Goal: Obtain resource: Obtain resource

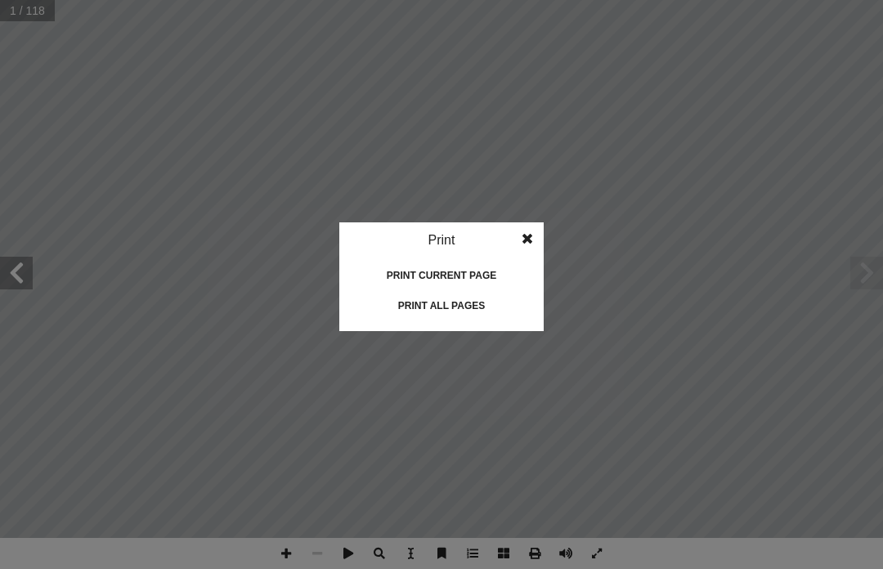
click at [494, 308] on div "Print all pages" at bounding box center [442, 306] width 164 height 26
click at [496, 267] on div "Print current page" at bounding box center [442, 276] width 164 height 26
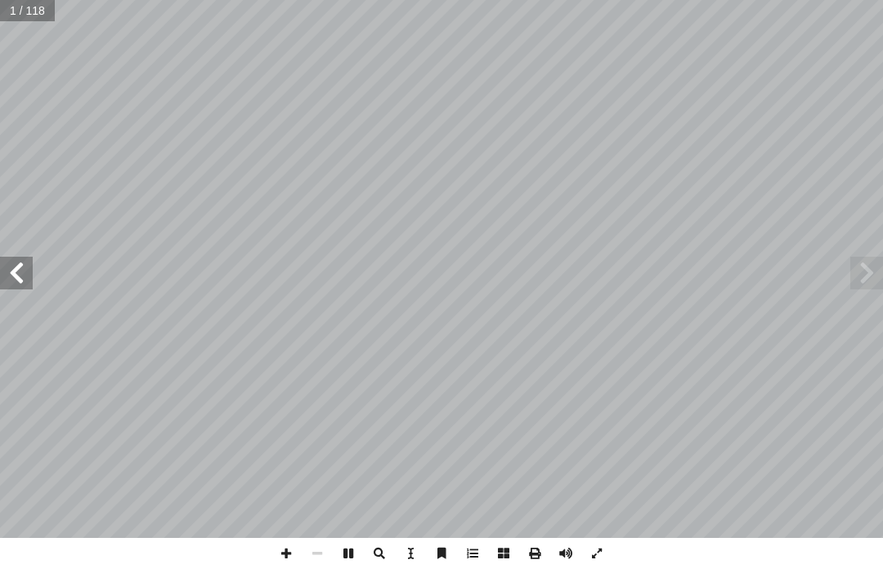
click at [864, 272] on span at bounding box center [867, 273] width 33 height 33
click at [856, 268] on span at bounding box center [867, 273] width 33 height 33
click at [860, 274] on span at bounding box center [867, 273] width 33 height 33
click at [20, 275] on span at bounding box center [16, 273] width 33 height 33
click at [7, 264] on span at bounding box center [16, 273] width 33 height 33
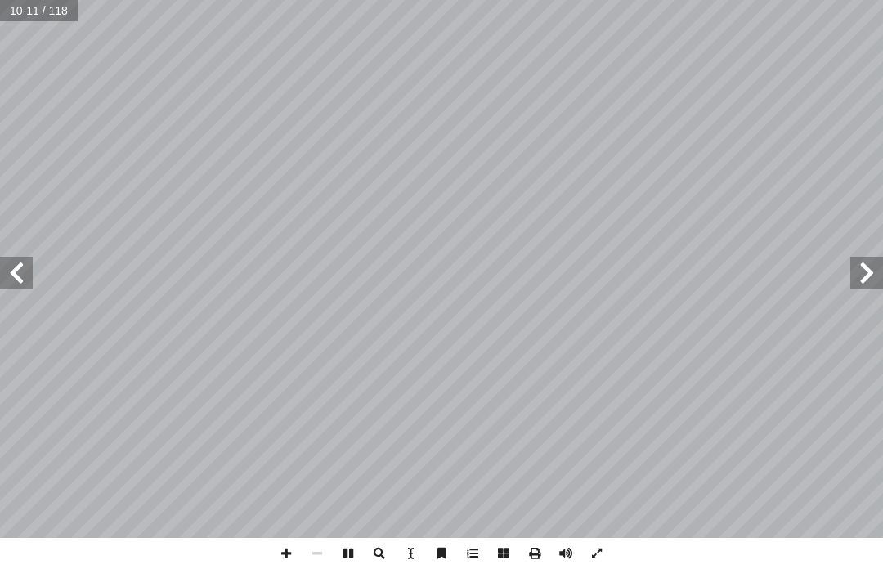
click at [11, 268] on span at bounding box center [16, 273] width 33 height 33
click at [20, 258] on span at bounding box center [16, 273] width 33 height 33
click at [855, 276] on span at bounding box center [867, 273] width 33 height 33
click at [863, 263] on span at bounding box center [867, 273] width 33 height 33
click at [872, 263] on span at bounding box center [867, 273] width 33 height 33
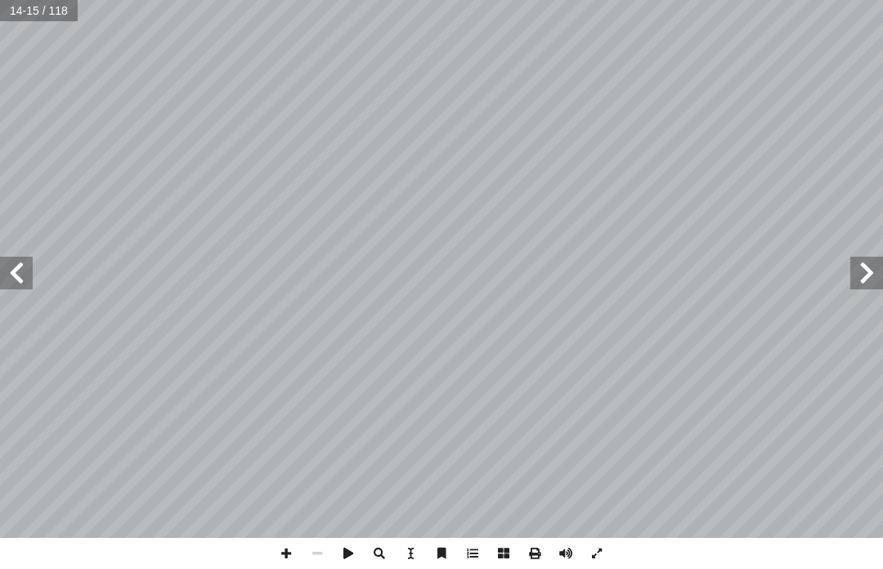
click at [865, 267] on span at bounding box center [867, 273] width 33 height 33
click at [853, 267] on span at bounding box center [867, 273] width 33 height 33
click at [851, 260] on span at bounding box center [867, 273] width 33 height 33
click at [871, 260] on span at bounding box center [867, 273] width 33 height 33
click at [871, 263] on span at bounding box center [867, 273] width 33 height 33
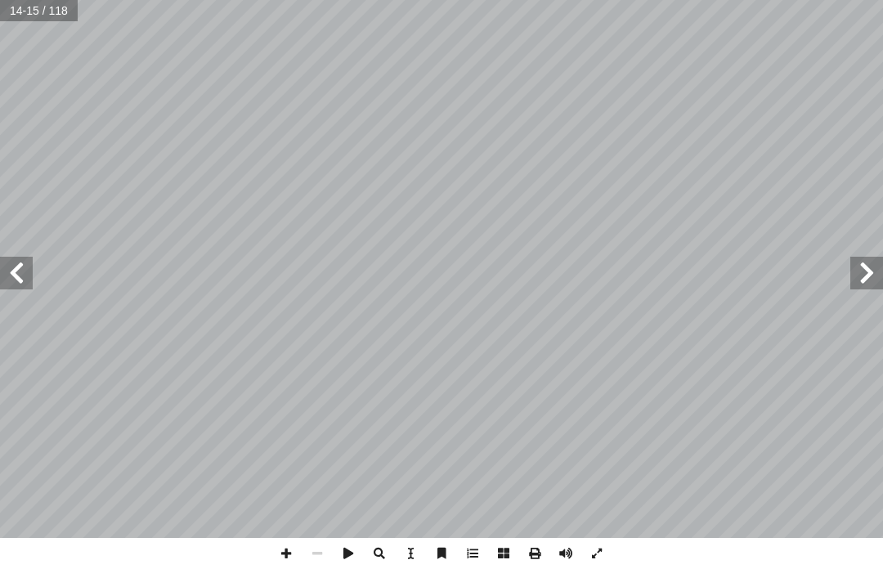
click at [864, 266] on span at bounding box center [867, 273] width 33 height 33
click at [4, 284] on span at bounding box center [16, 273] width 33 height 33
click at [867, 270] on span at bounding box center [867, 273] width 33 height 33
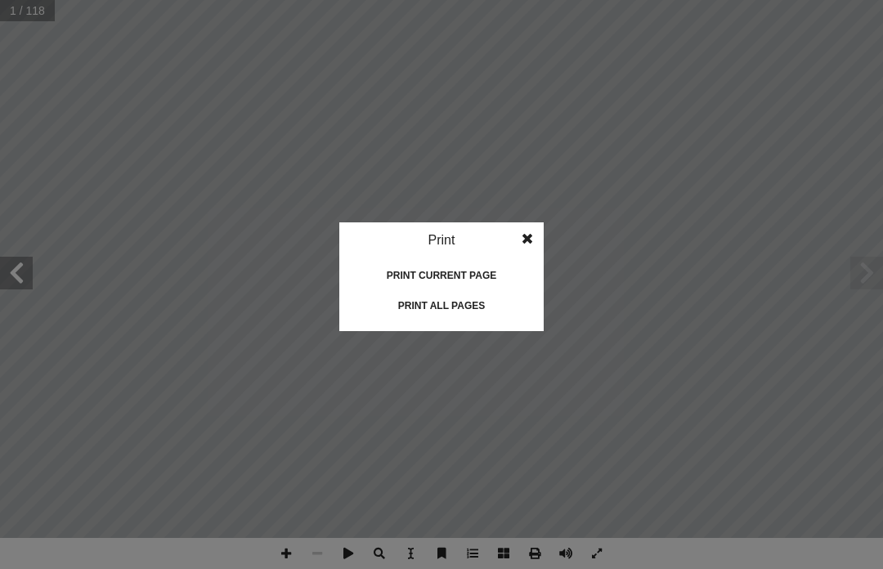
click at [478, 304] on div "Print all pages" at bounding box center [442, 306] width 164 height 26
